Goal: Task Accomplishment & Management: Use online tool/utility

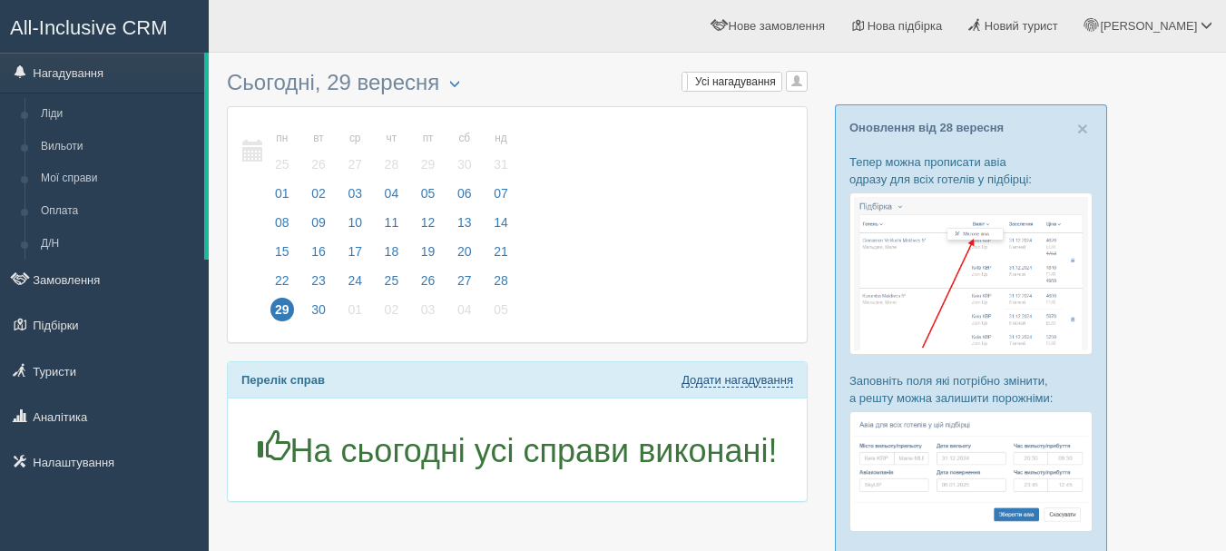
click at [763, 375] on link "Додати нагадування" at bounding box center [737, 380] width 112 height 15
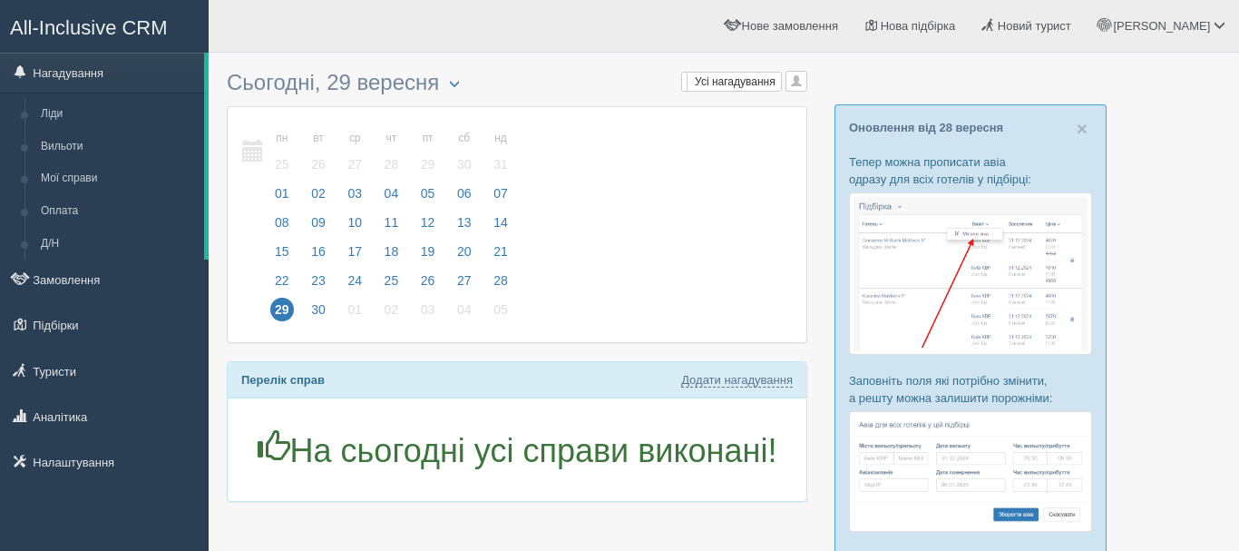
select select "11"
select select "25"
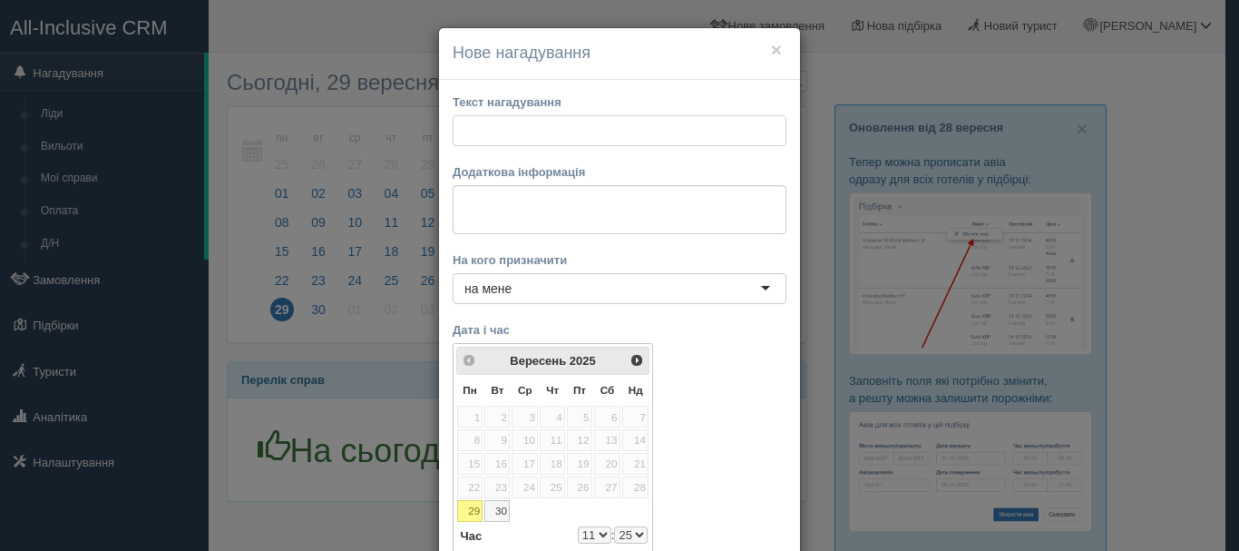
click at [681, 130] on input "text" at bounding box center [620, 130] width 334 height 31
click at [684, 208] on textarea at bounding box center [620, 209] width 334 height 49
paste textarea "[URL][DOMAIN_NAME][PERSON_NAME]"
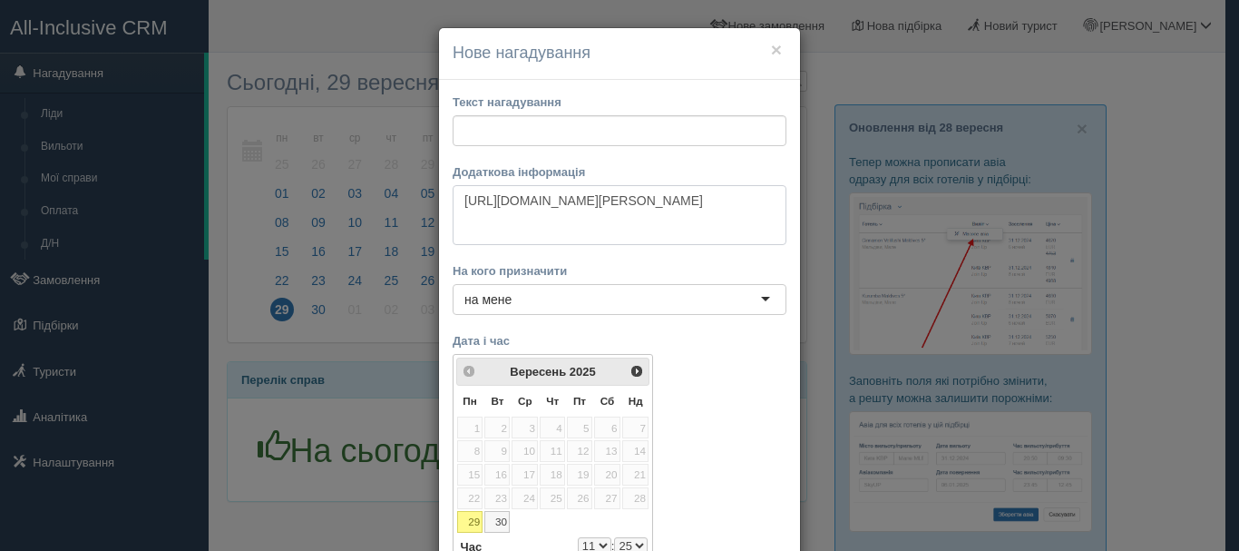
type textarea "[URL][DOMAIN_NAME][PERSON_NAME]"
click at [691, 121] on input "text" at bounding box center [620, 130] width 334 height 31
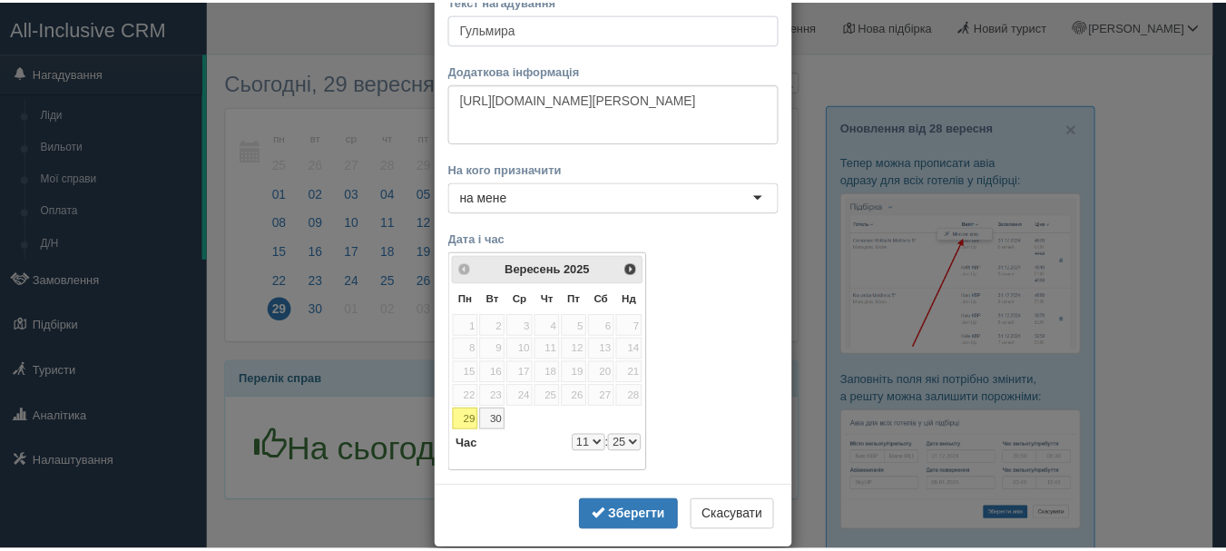
scroll to position [129, 0]
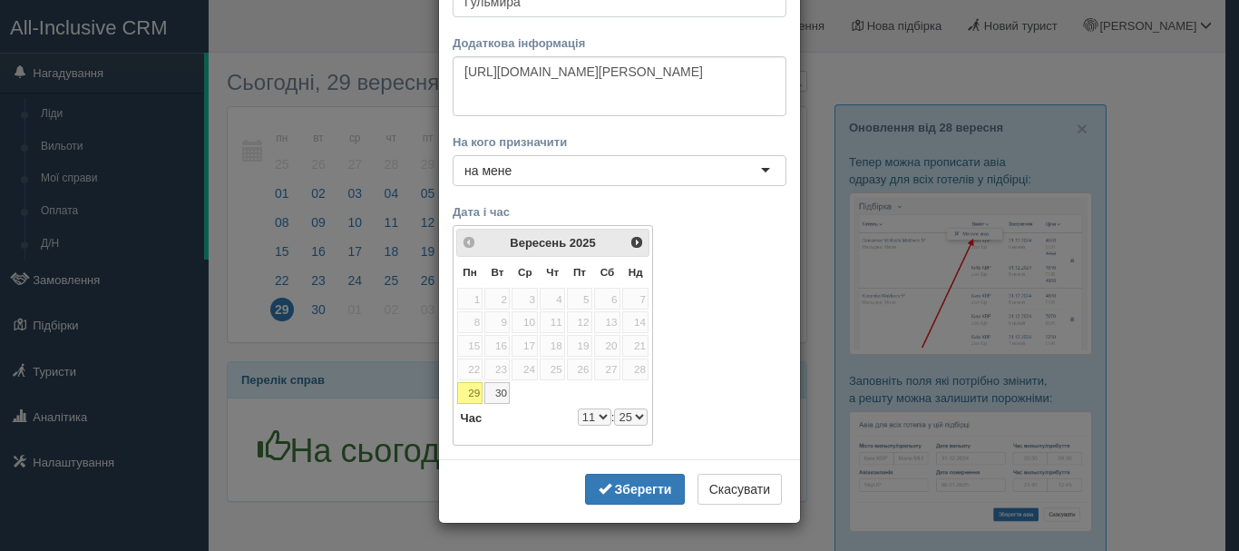
type input "Гульмира"
click at [596, 418] on select "0 1 2 3 4 5 6 7 8 9 10 11 12 13 14 15 16 17 18 19 20 21 22 23" at bounding box center [595, 416] width 34 height 17
select select "16"
select select "25"
click at [620, 425] on select "00 05 10 15 20 25 30 35 40 45 50 55" at bounding box center [631, 416] width 34 height 17
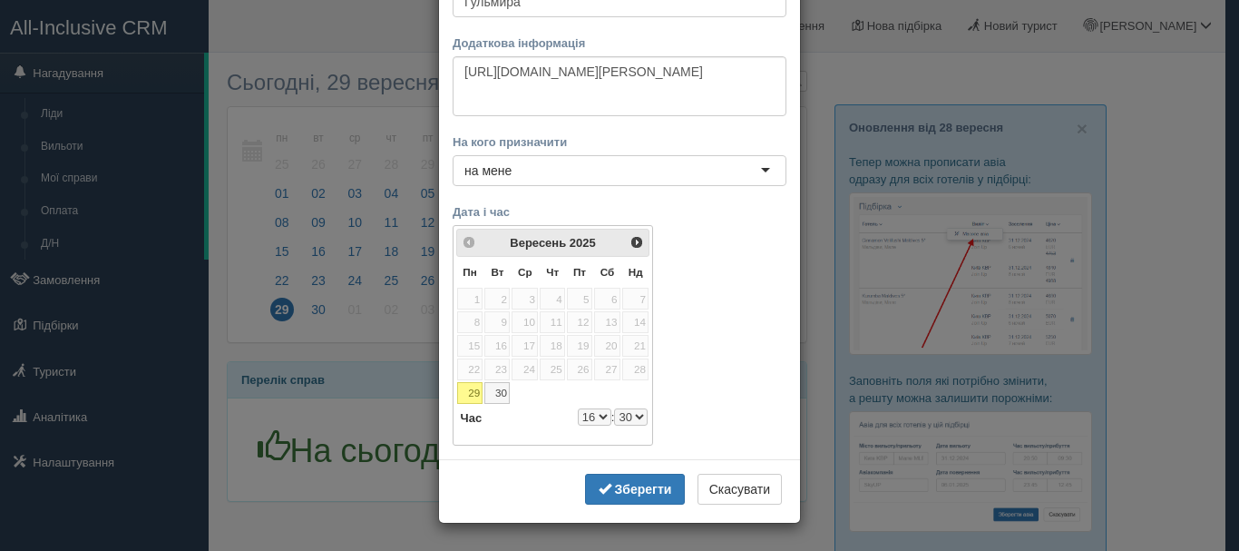
select select "16"
select select "30"
click at [620, 491] on b "Зберегти" at bounding box center [643, 489] width 57 height 15
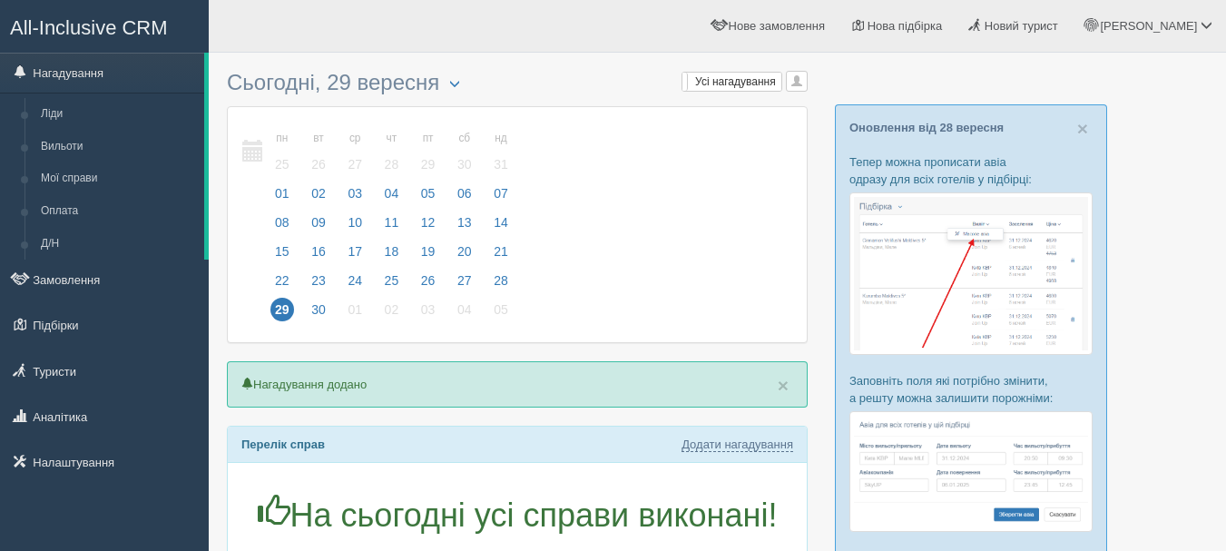
click at [159, 18] on span "All-Inclusive CRM" at bounding box center [89, 27] width 158 height 23
